Goal: Contribute content

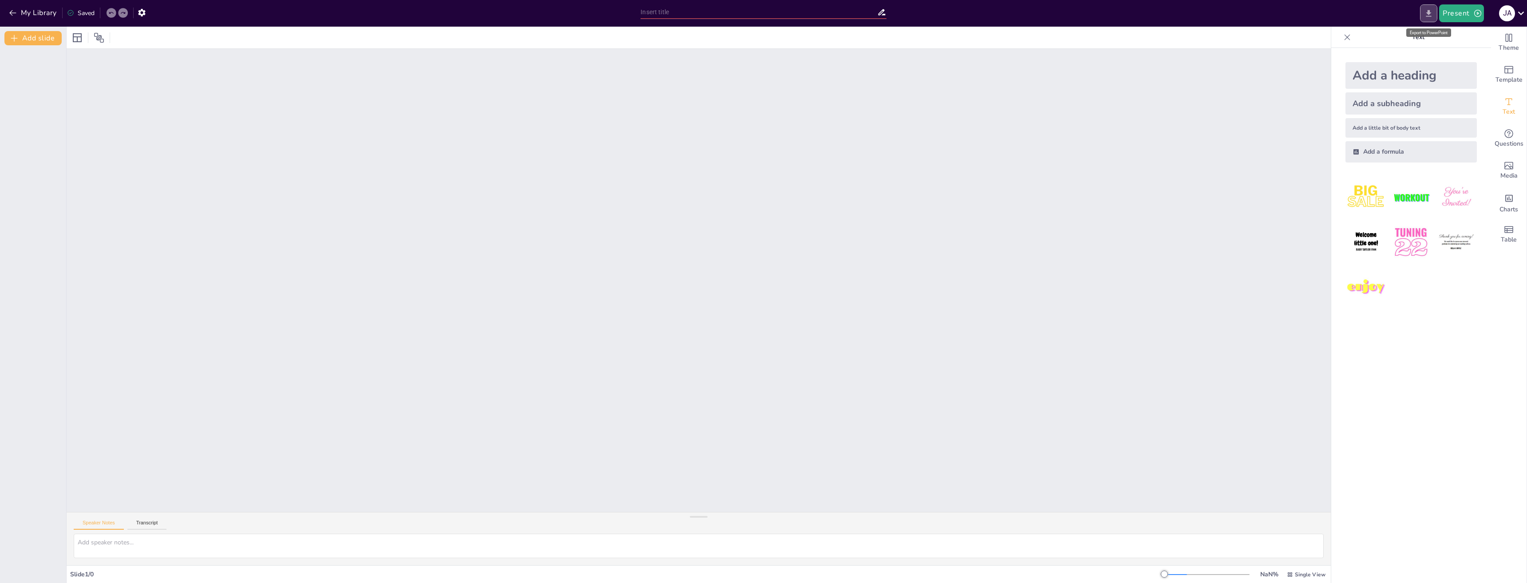
click at [1431, 12] on icon "Export to PowerPoint" at bounding box center [1428, 13] width 5 height 7
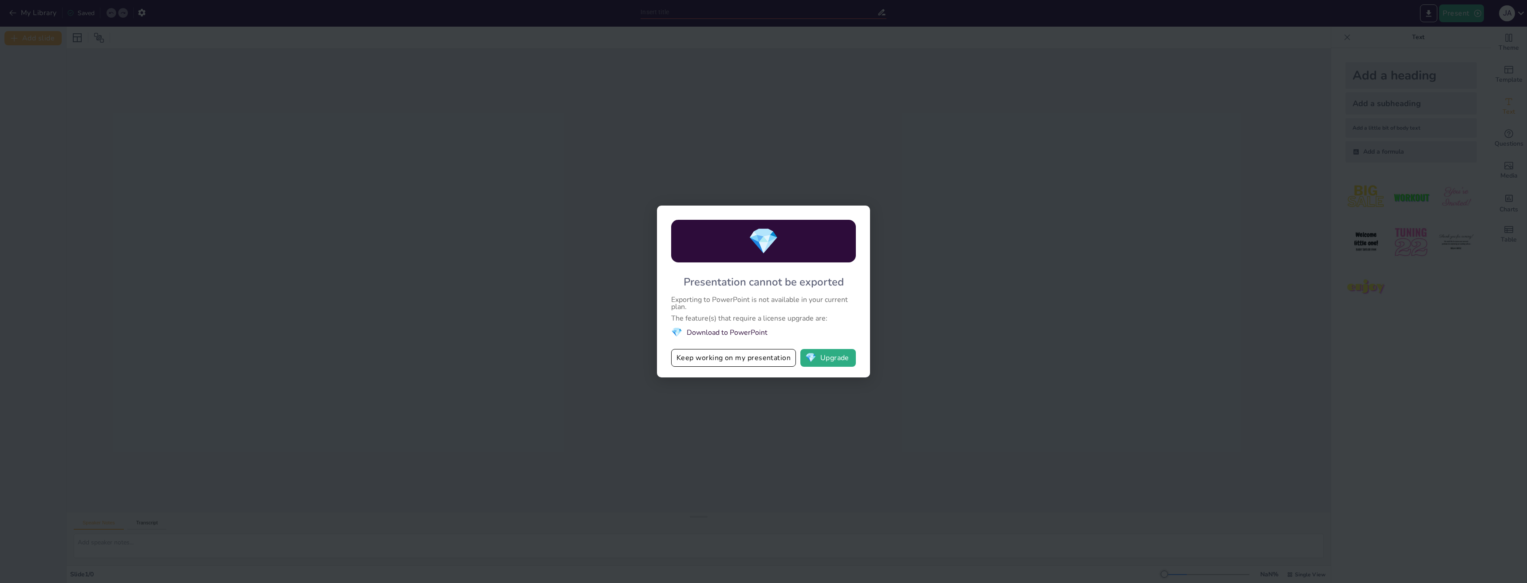
click at [980, 198] on div "💎 Presentation cannot be exported Exporting to PowerPoint is not available in y…" at bounding box center [763, 291] width 1527 height 583
click at [730, 358] on button "Keep working on my presentation" at bounding box center [733, 358] width 125 height 18
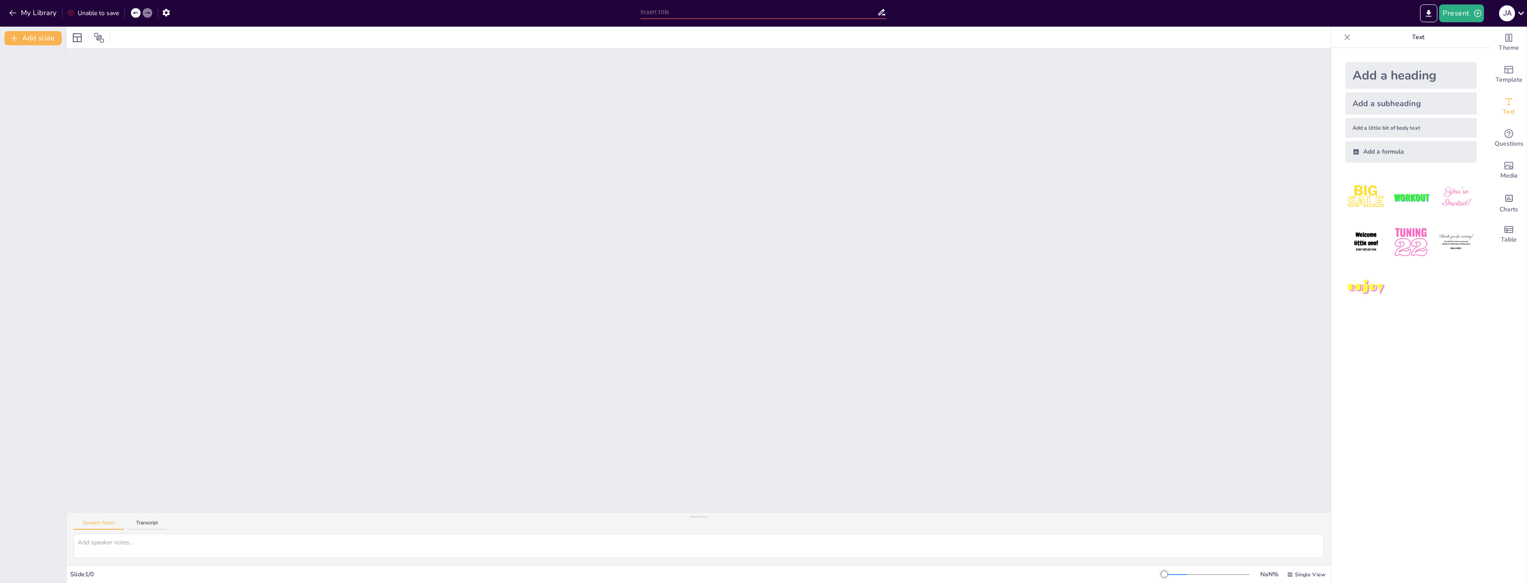
drag, startPoint x: 1061, startPoint y: 123, endPoint x: 1051, endPoint y: 119, distance: 10.5
drag, startPoint x: 1040, startPoint y: 117, endPoint x: 1019, endPoint y: 106, distance: 24.2
drag, startPoint x: 1019, startPoint y: 106, endPoint x: 978, endPoint y: 98, distance: 41.6
click at [111, 12] on icon at bounding box center [110, 12] width 5 height 5
click at [737, 14] on input "text" at bounding box center [758, 12] width 236 height 13
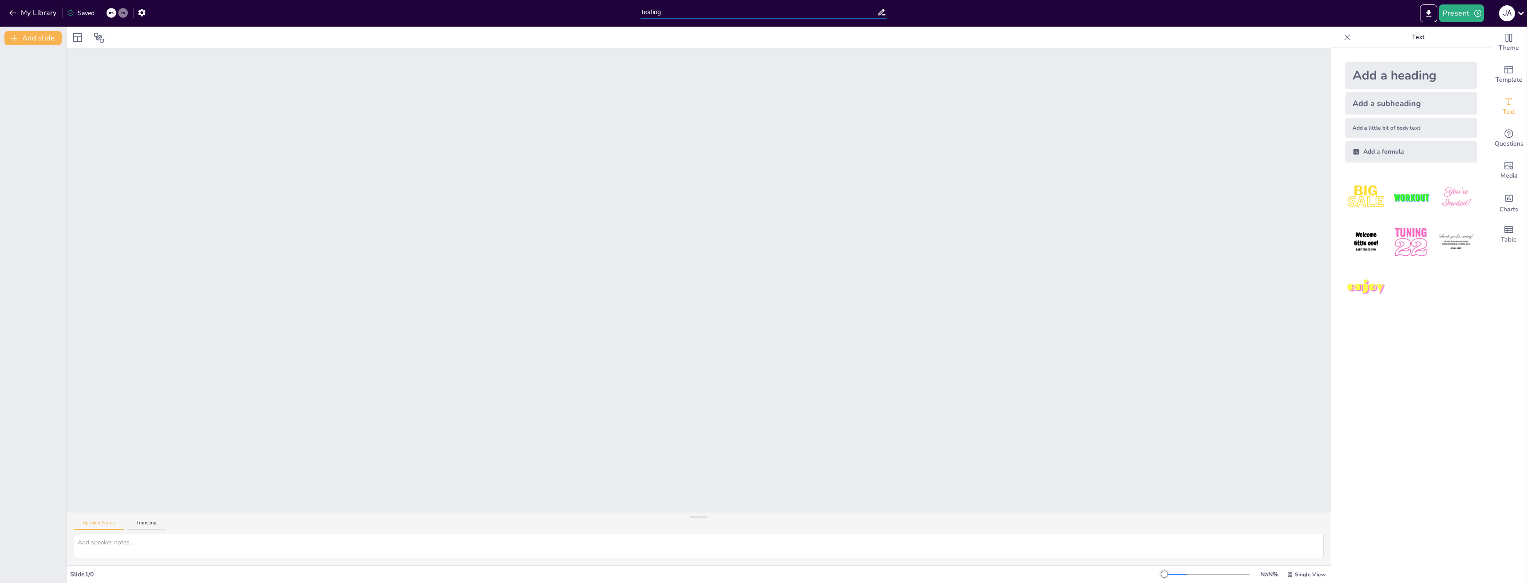
type input "Testing"
click at [114, 16] on div "Unable to save" at bounding box center [93, 13] width 52 height 8
click at [36, 33] on button "Add slide" at bounding box center [32, 38] width 57 height 14
click at [95, 35] on icon at bounding box center [99, 37] width 11 height 11
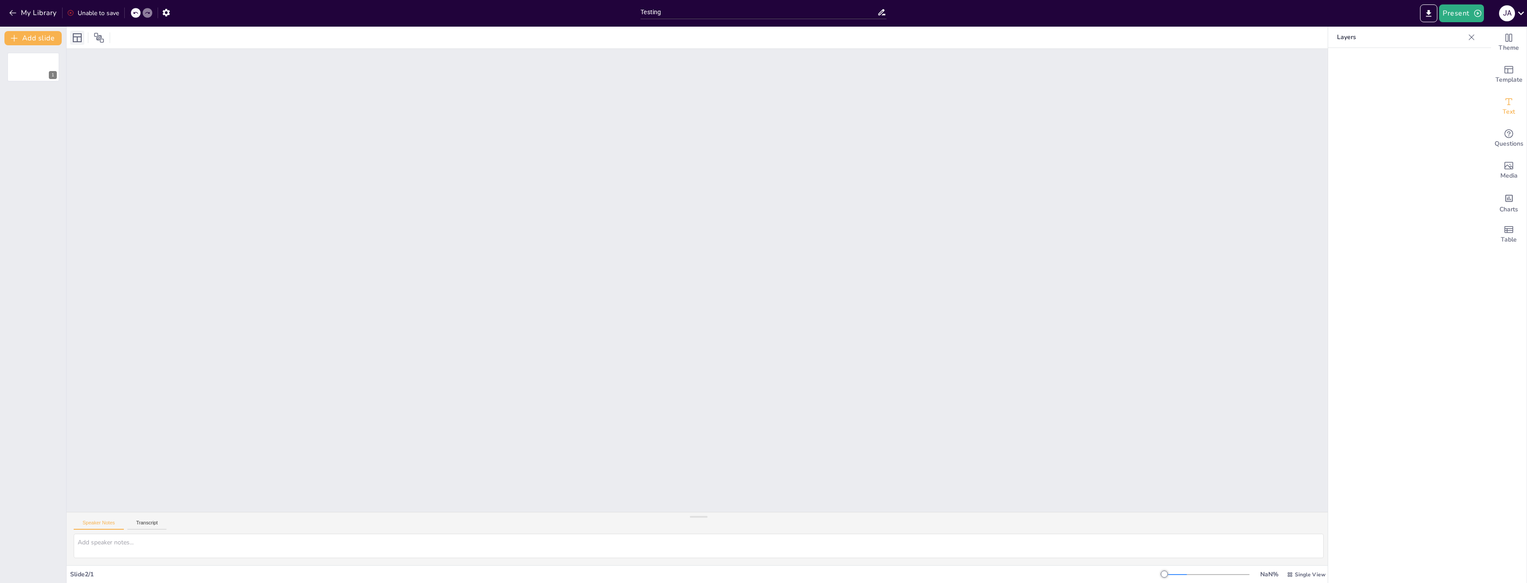
click at [78, 32] on icon at bounding box center [77, 37] width 11 height 11
